Goal: Task Accomplishment & Management: Manage account settings

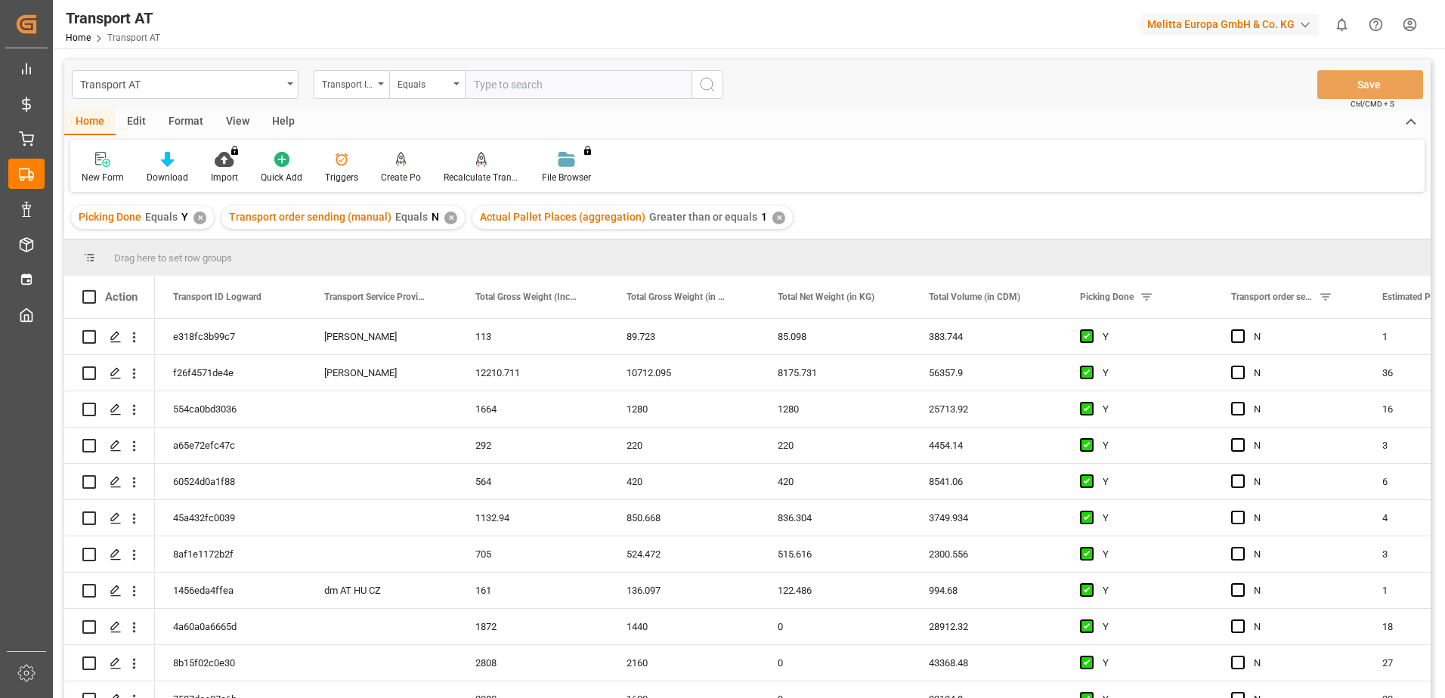
click at [234, 122] on div "View" at bounding box center [238, 123] width 46 height 26
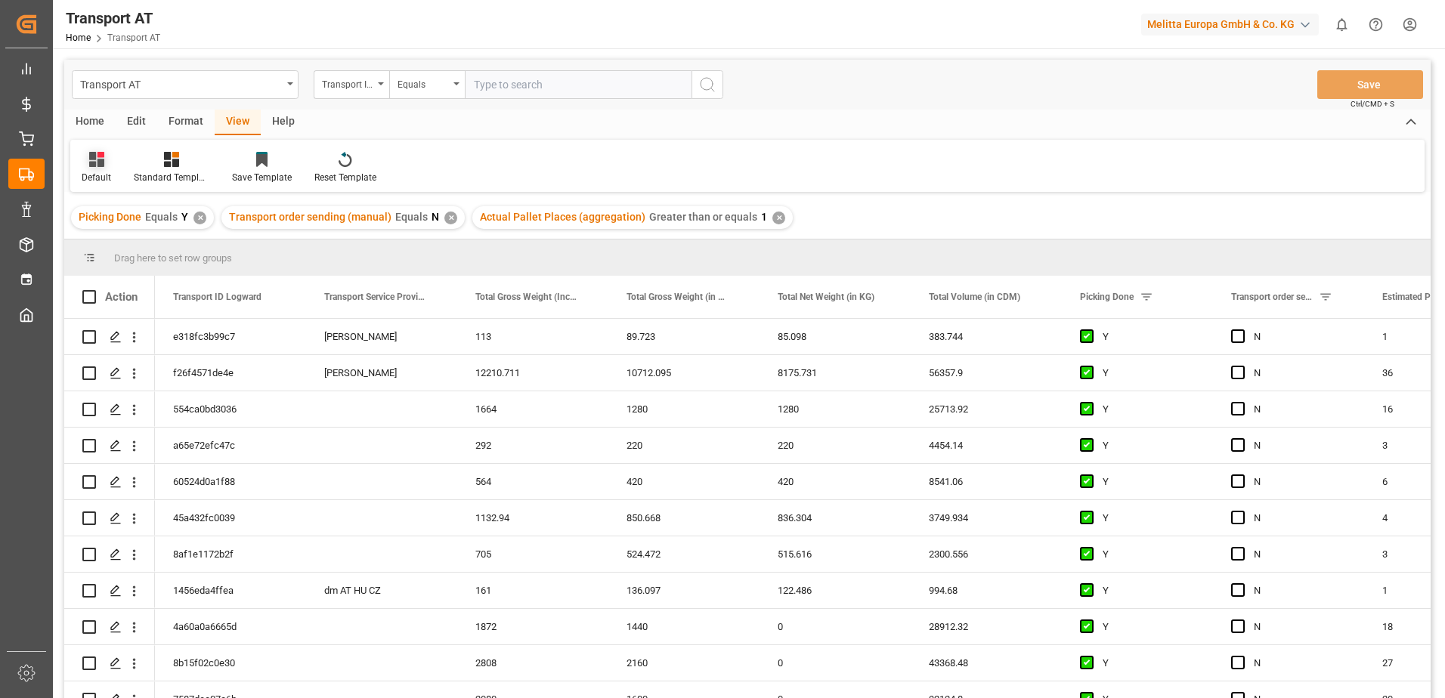
click at [90, 171] on div "Default" at bounding box center [96, 178] width 29 height 14
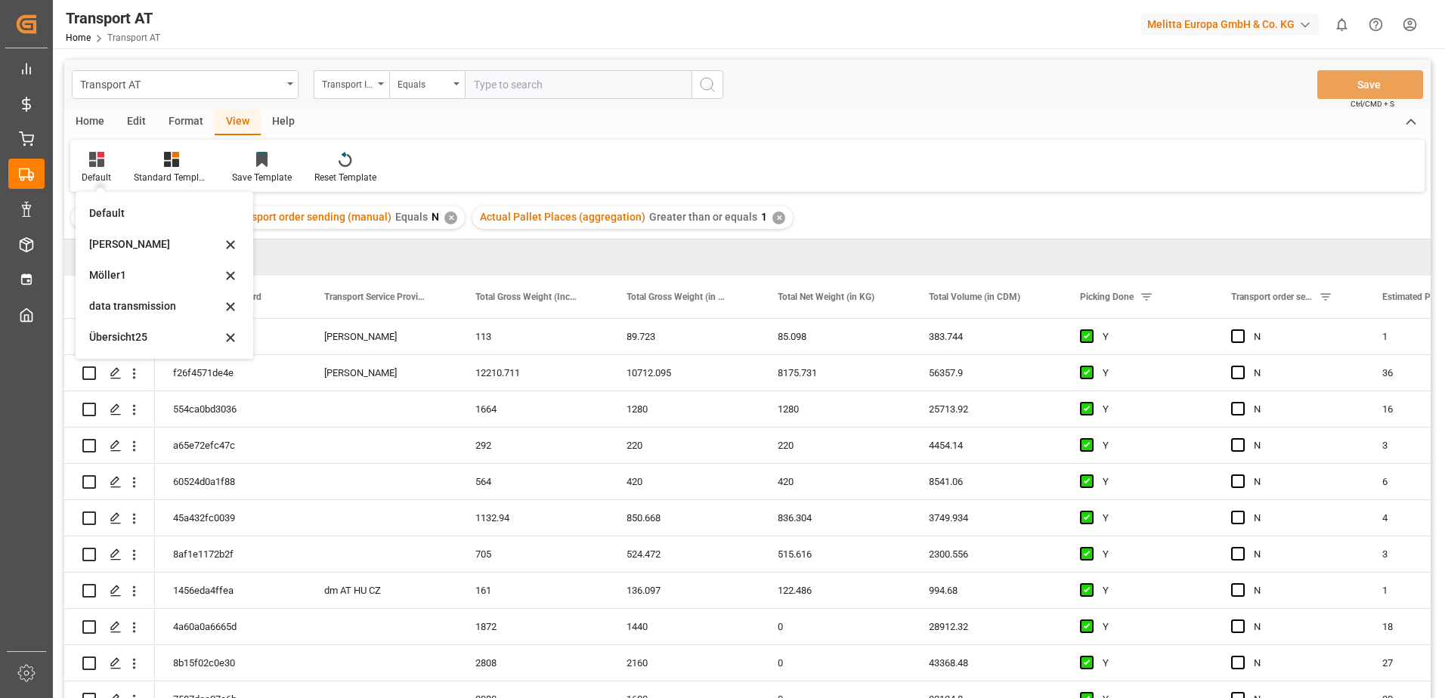
click at [141, 304] on div "data transmission" at bounding box center [155, 307] width 132 height 16
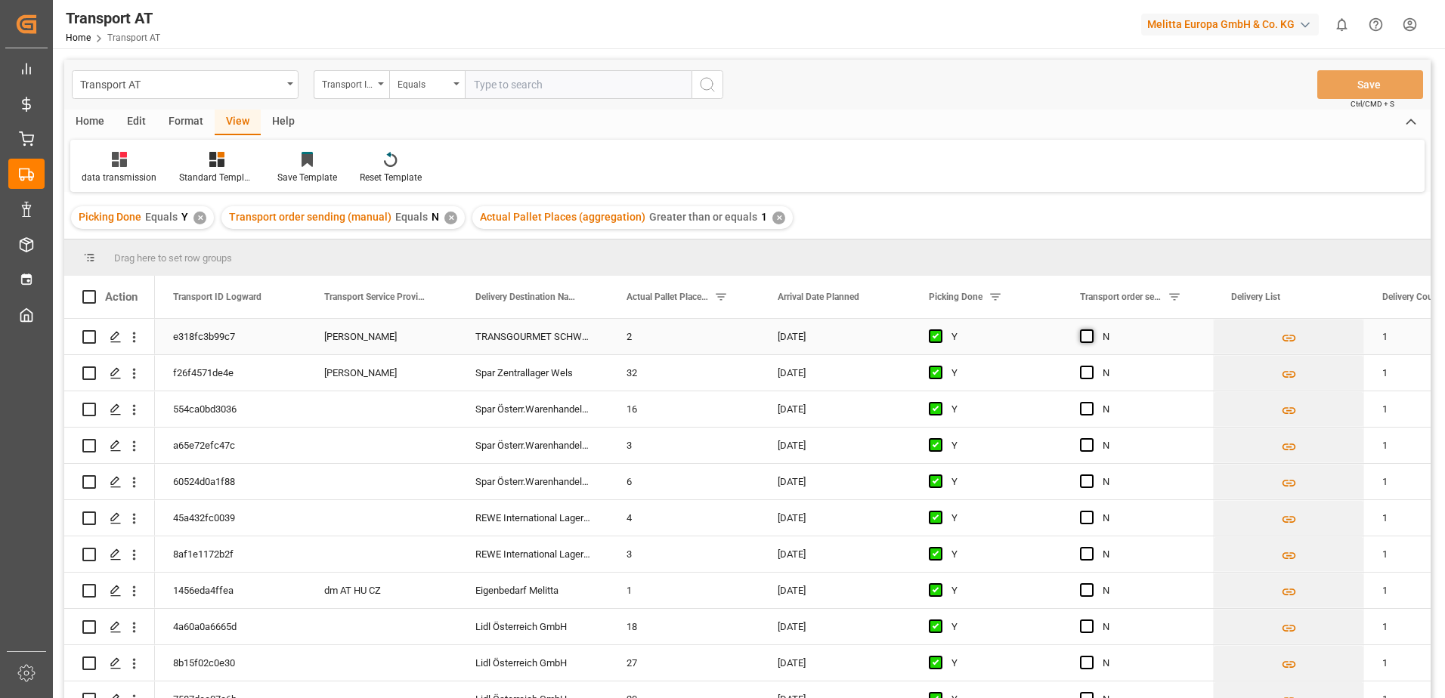
click at [1092, 335] on span "Press SPACE to select this row." at bounding box center [1087, 336] width 14 height 14
click at [1091, 329] on input "Press SPACE to select this row." at bounding box center [1091, 329] width 0 height 0
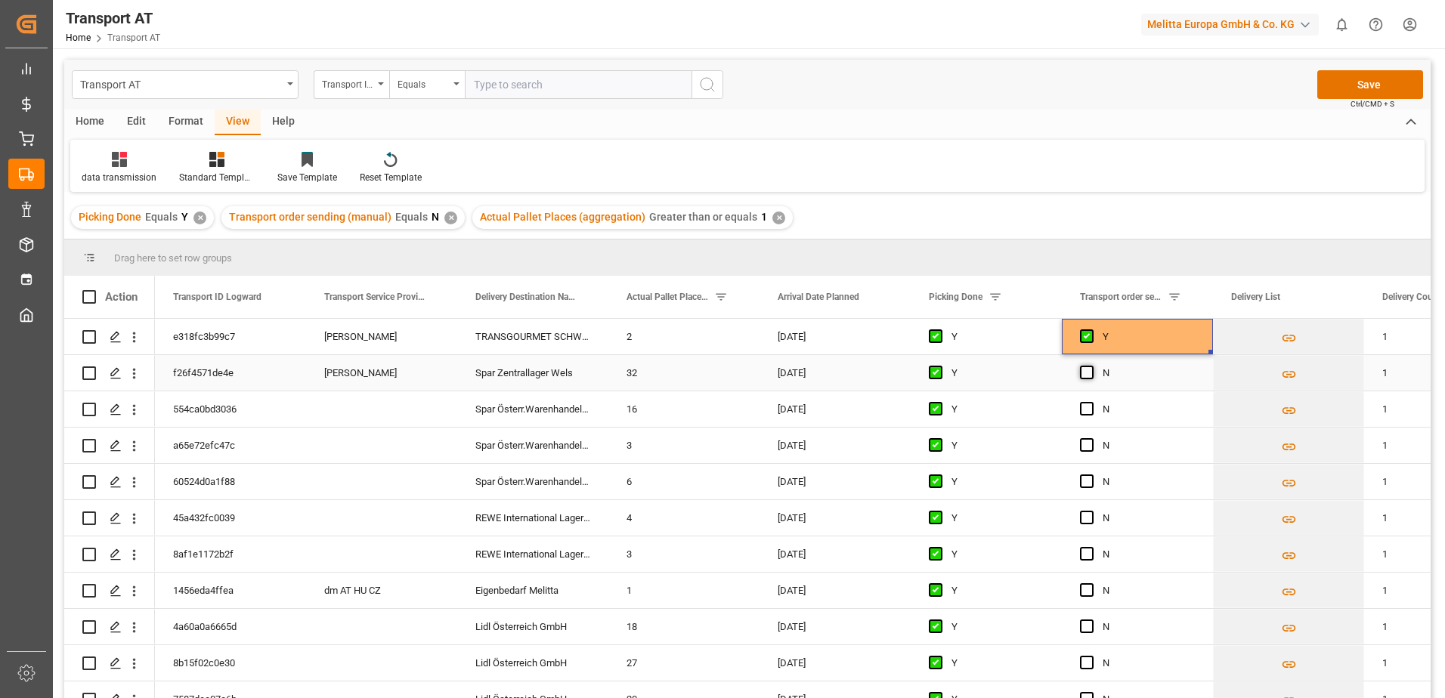
click at [1088, 373] on span "Press SPACE to select this row." at bounding box center [1087, 373] width 14 height 14
click at [1091, 366] on input "Press SPACE to select this row." at bounding box center [1091, 366] width 0 height 0
click at [1352, 89] on button "Save" at bounding box center [1370, 84] width 106 height 29
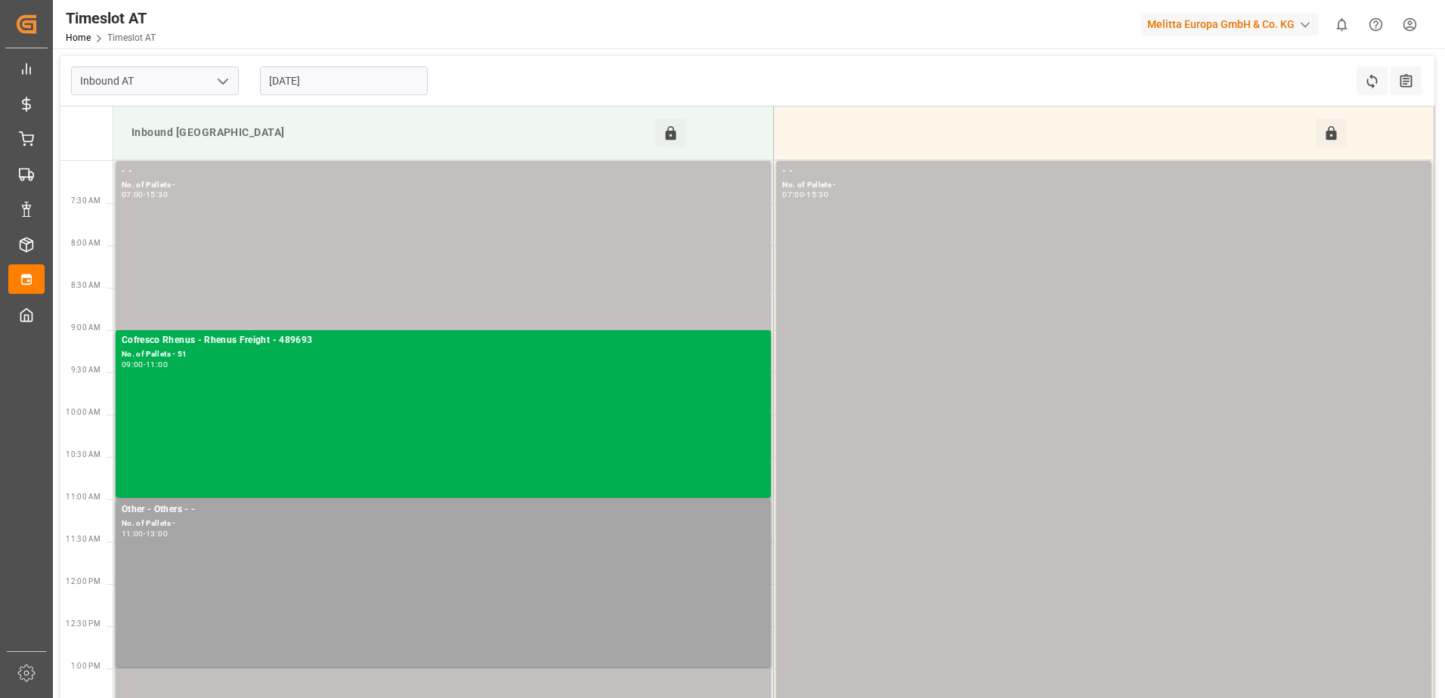
click at [296, 82] on input "[DATE]" at bounding box center [344, 81] width 168 height 29
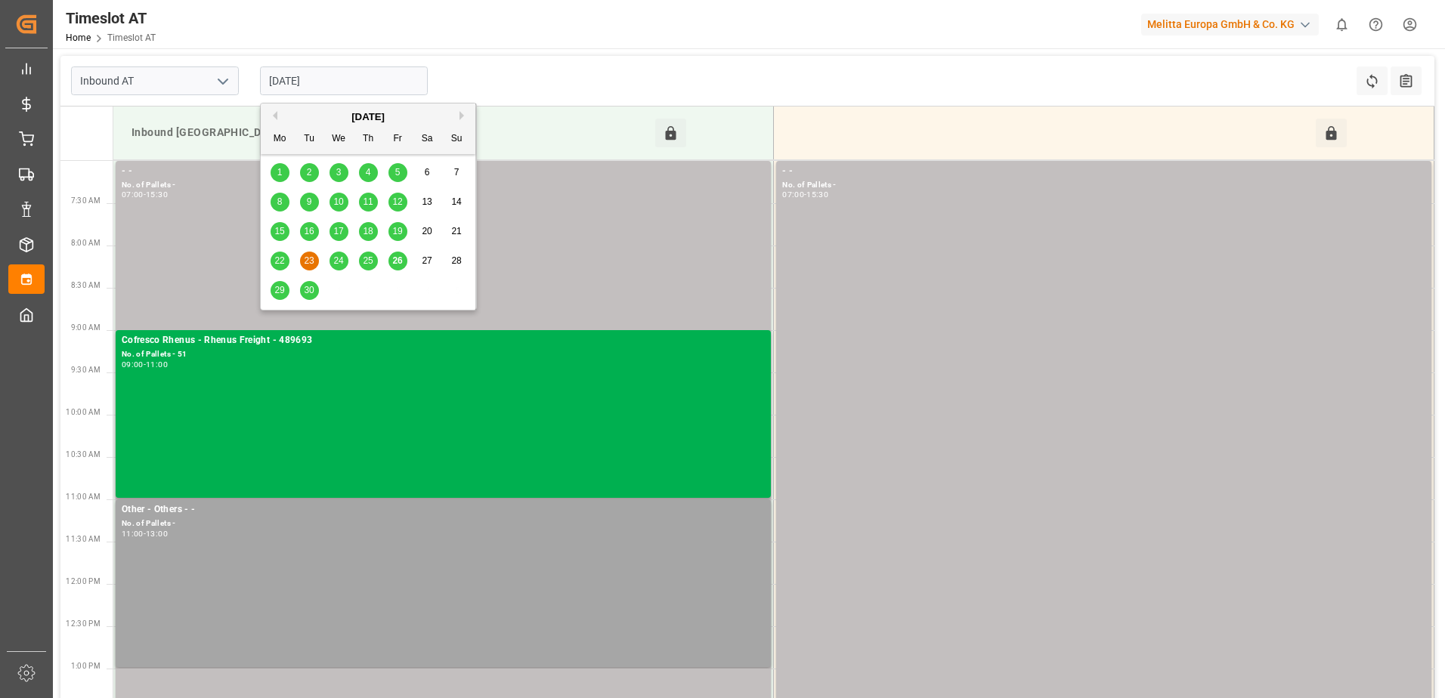
click at [394, 264] on span "26" at bounding box center [397, 260] width 10 height 11
type input "[DATE]"
